Goal: Information Seeking & Learning: Learn about a topic

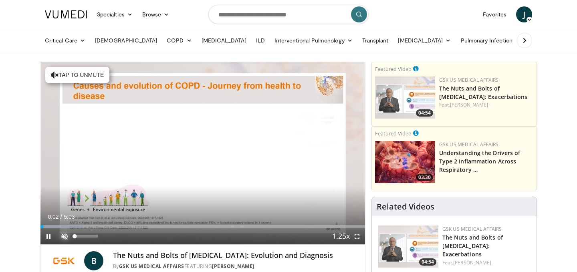
click at [67, 232] on span "Video Player" at bounding box center [65, 236] width 16 height 16
